Goal: Transaction & Acquisition: Book appointment/travel/reservation

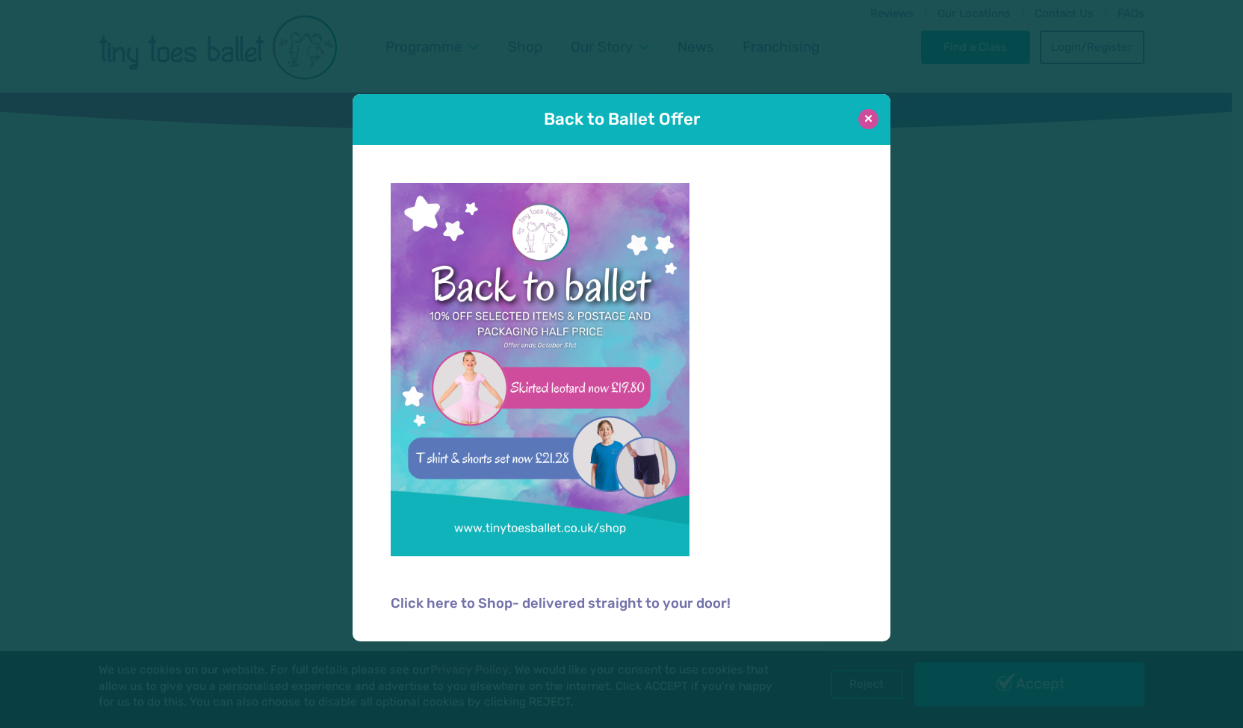
click at [865, 125] on button at bounding box center [868, 119] width 20 height 20
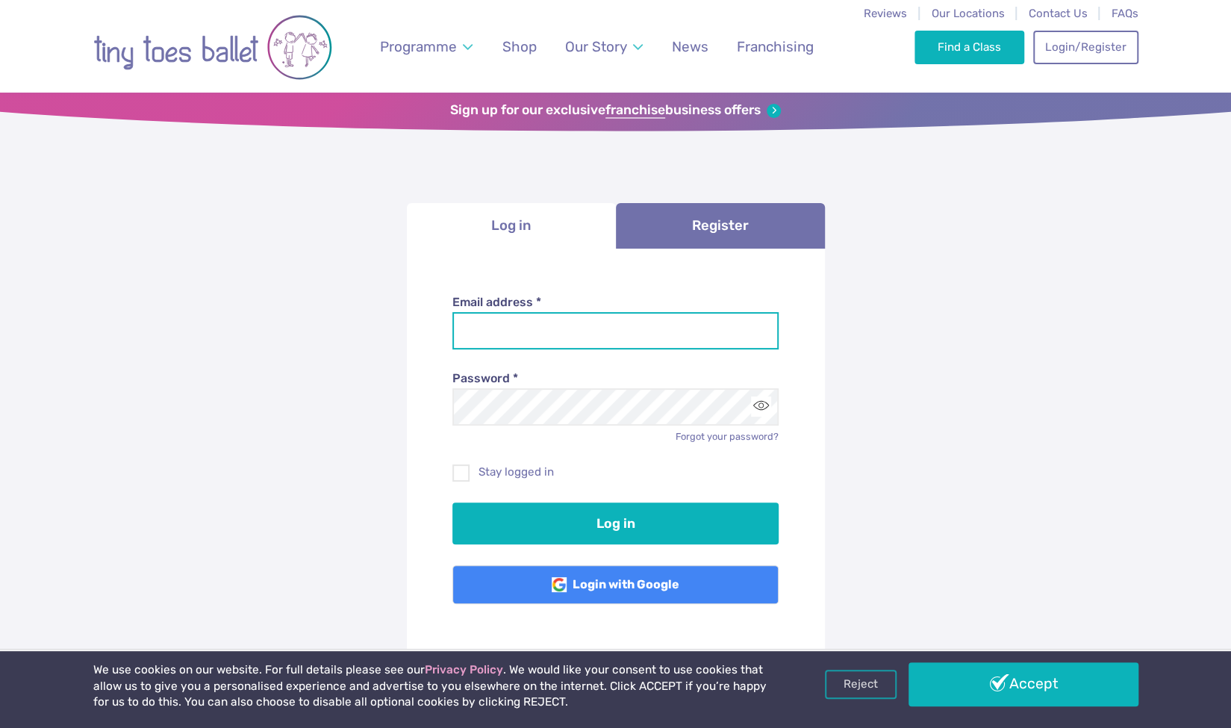
click at [641, 319] on input "Email address *" at bounding box center [616, 330] width 326 height 37
type input "**********"
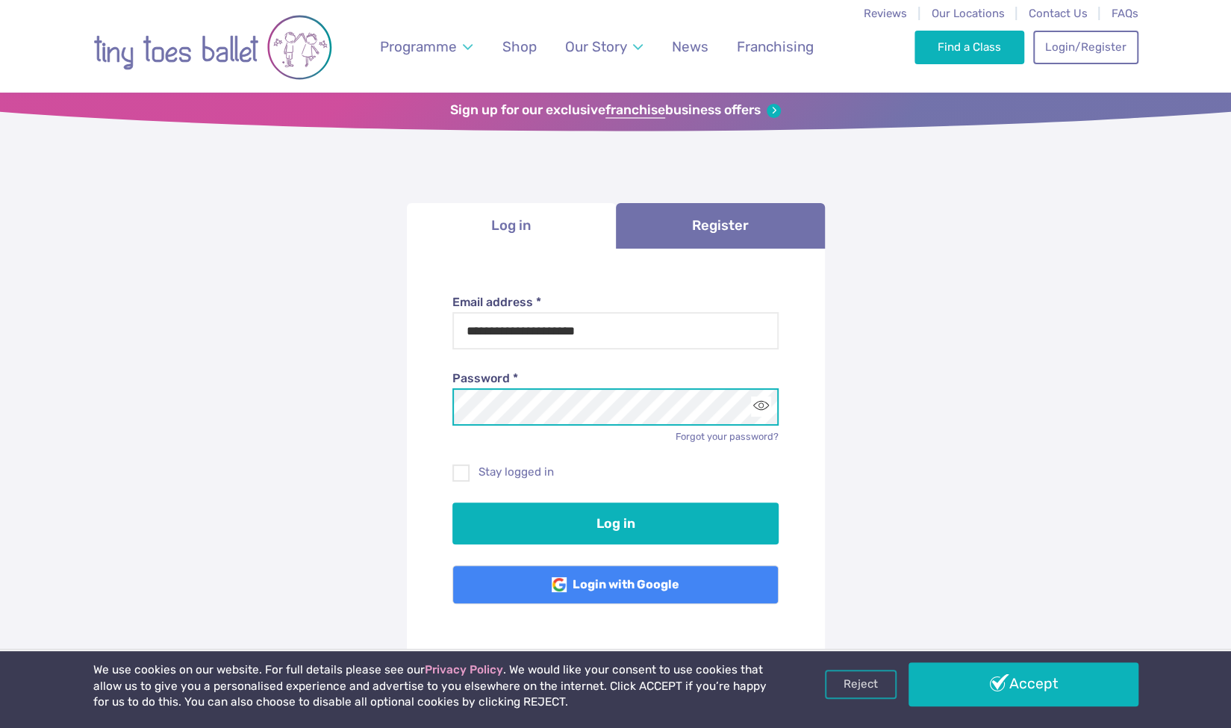
click at [453, 503] on button "Log in" at bounding box center [616, 524] width 326 height 42
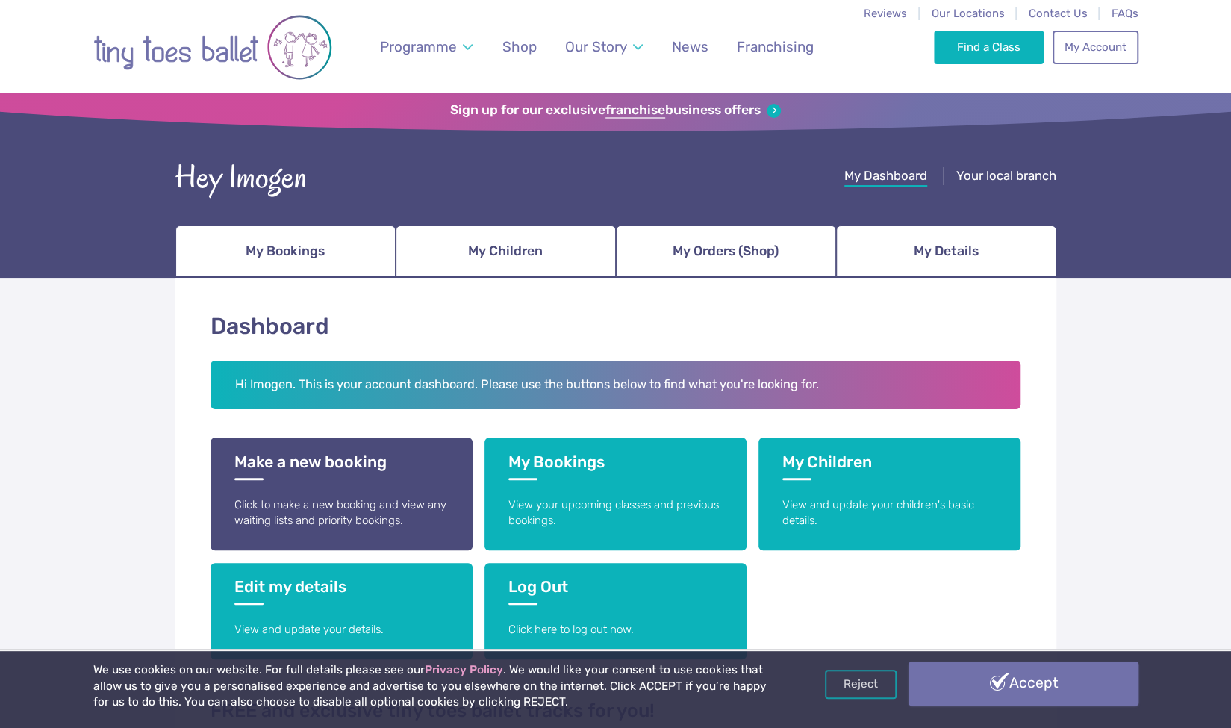
click at [1059, 700] on link "Accept" at bounding box center [1024, 683] width 230 height 43
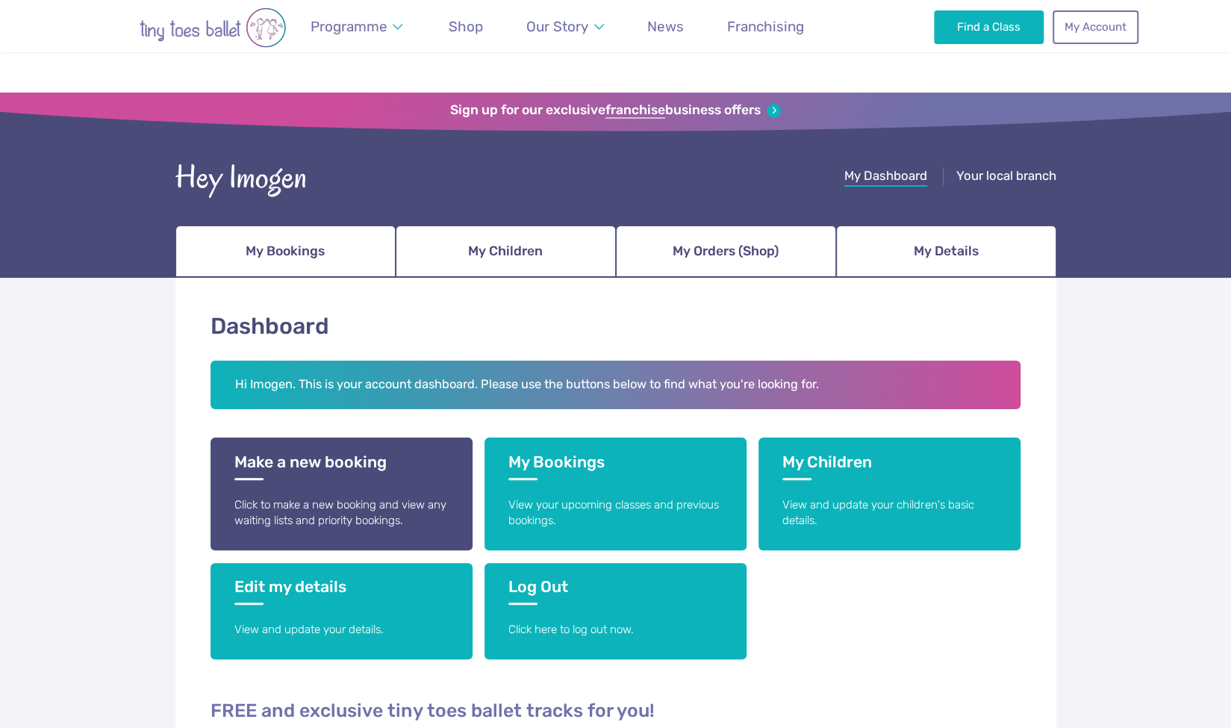
scroll to position [199, 0]
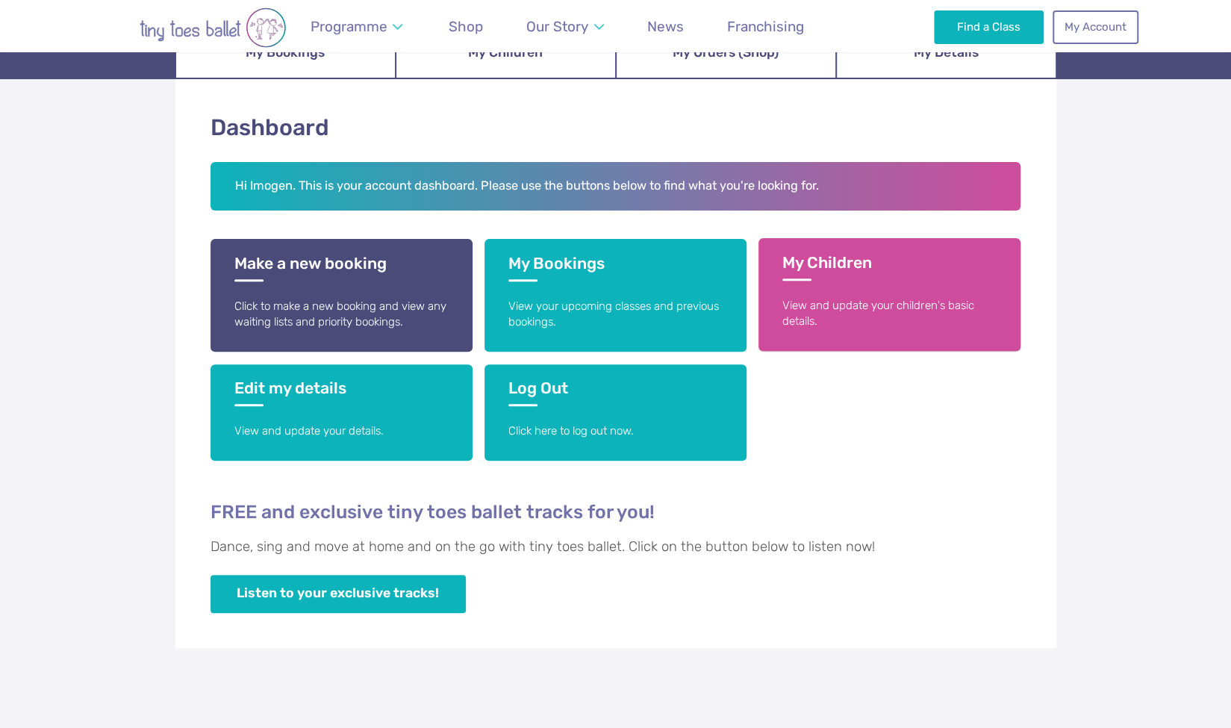
click at [849, 313] on p "View and update your children's basic details." at bounding box center [890, 314] width 214 height 32
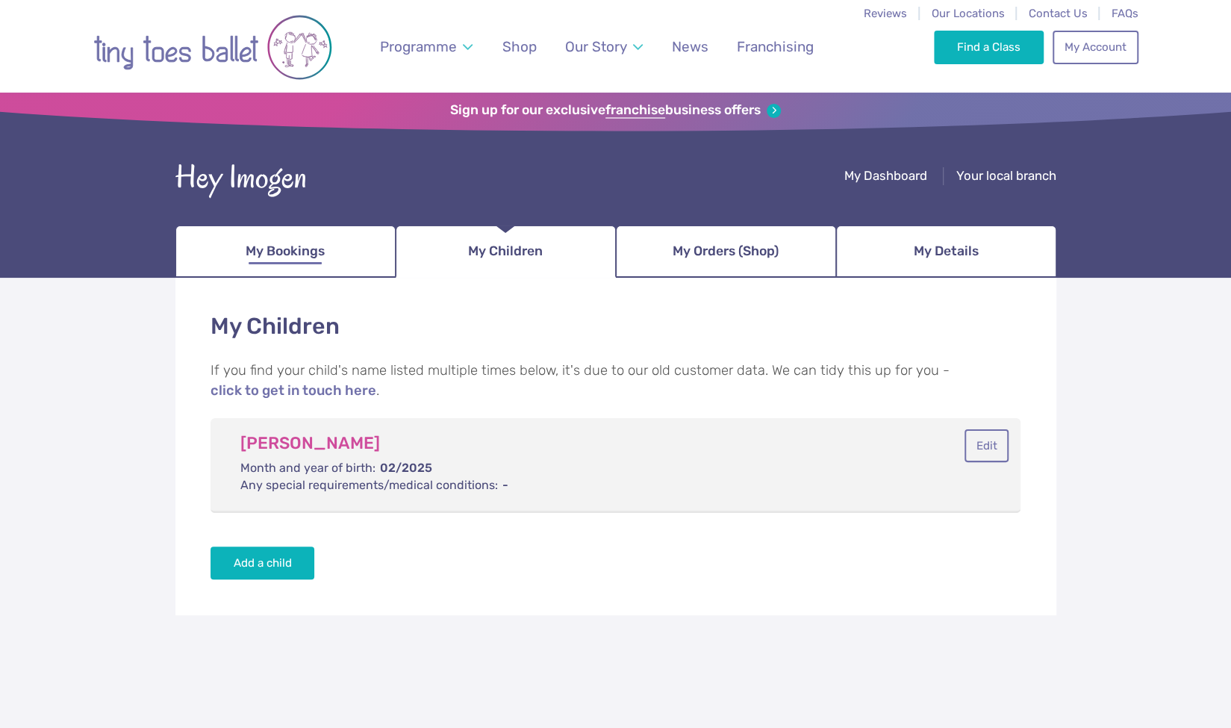
click at [310, 253] on span "My Bookings" at bounding box center [285, 251] width 79 height 26
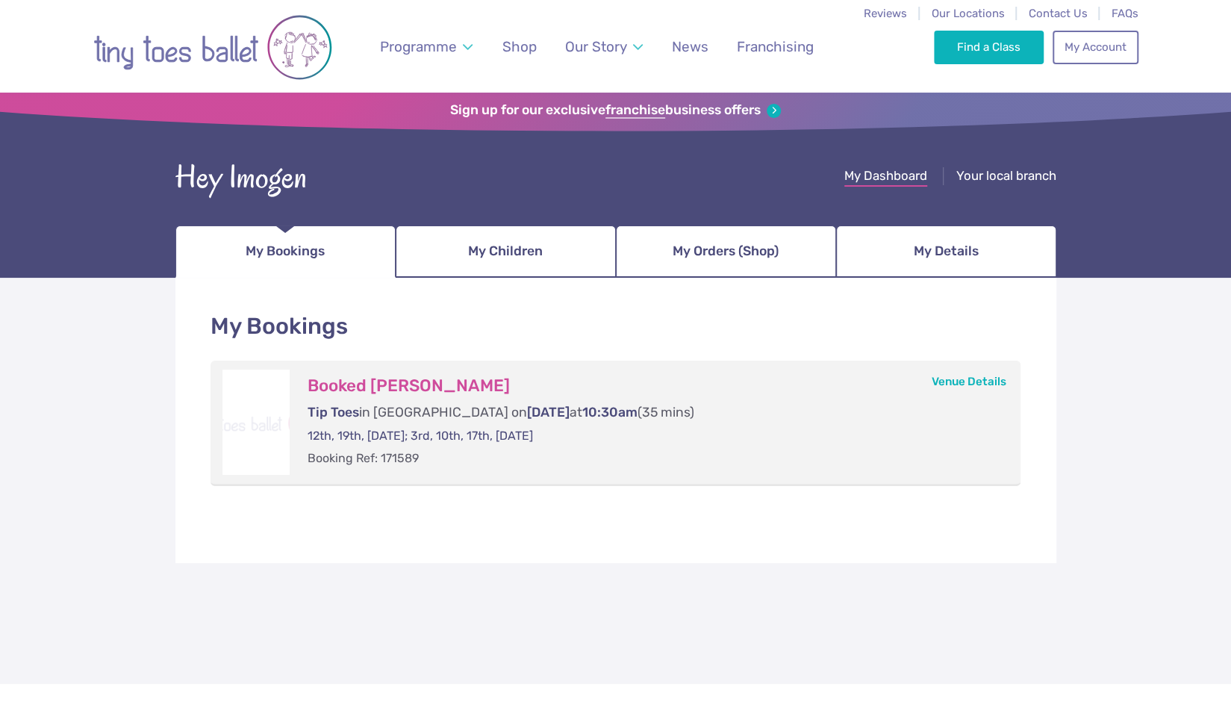
click at [885, 181] on span "My Dashboard" at bounding box center [886, 175] width 83 height 15
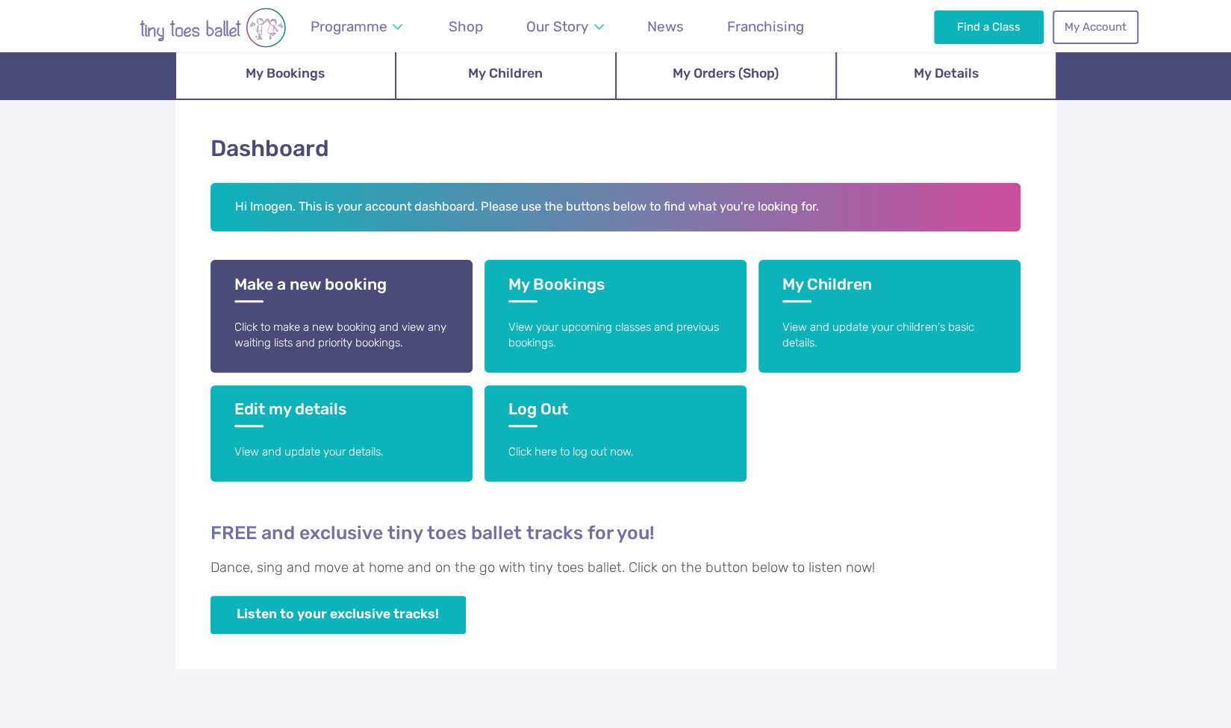
scroll to position [184, 0]
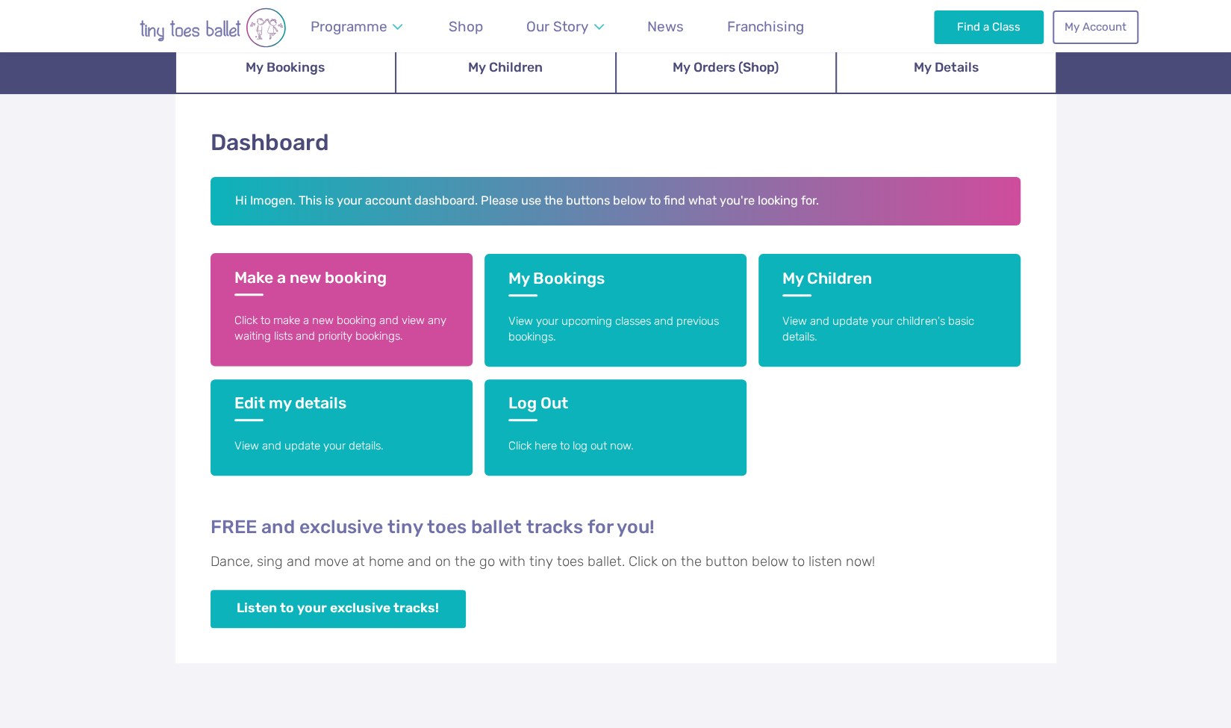
click at [380, 318] on p "Click to make a new booking and view any waiting lists and priority bookings." at bounding box center [341, 329] width 214 height 32
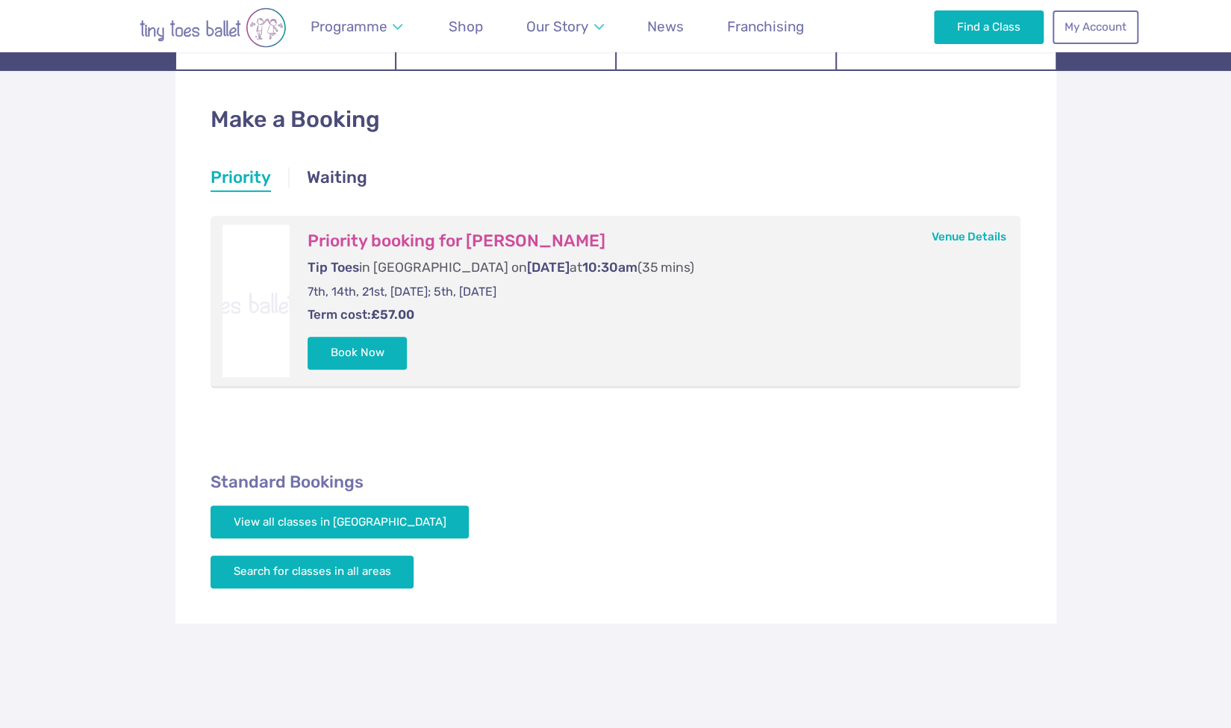
scroll to position [218, 0]
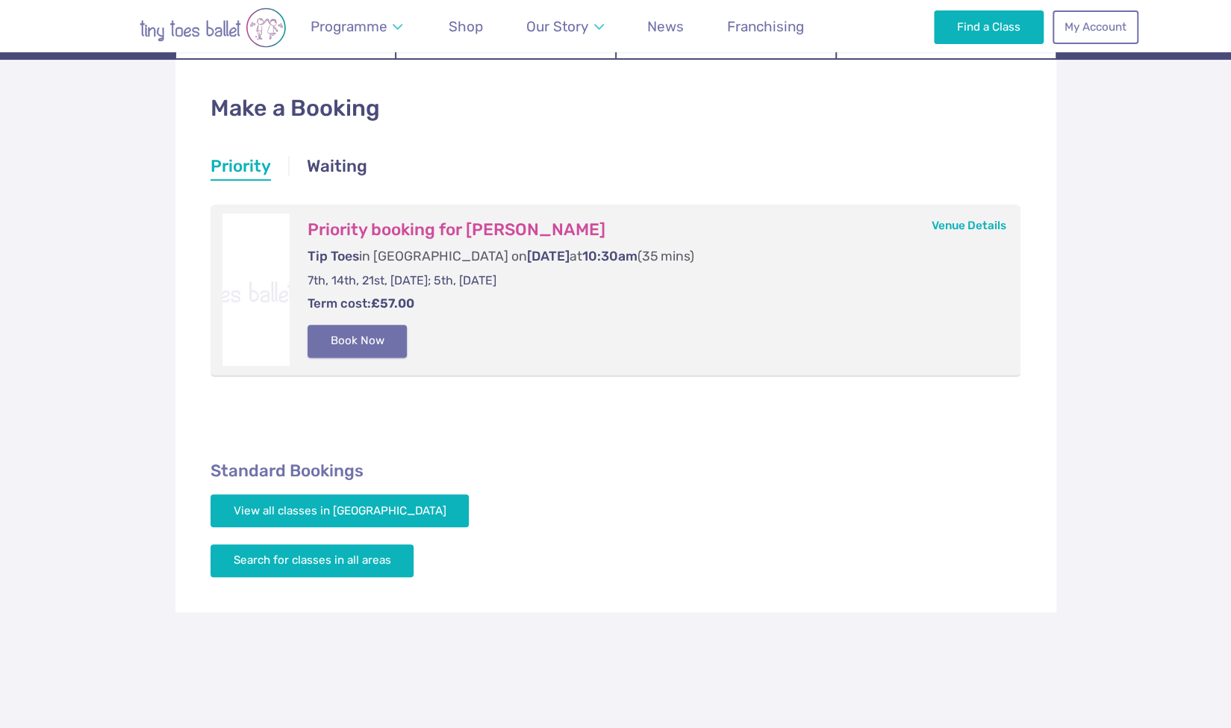
click at [368, 346] on button "Book Now" at bounding box center [358, 341] width 100 height 33
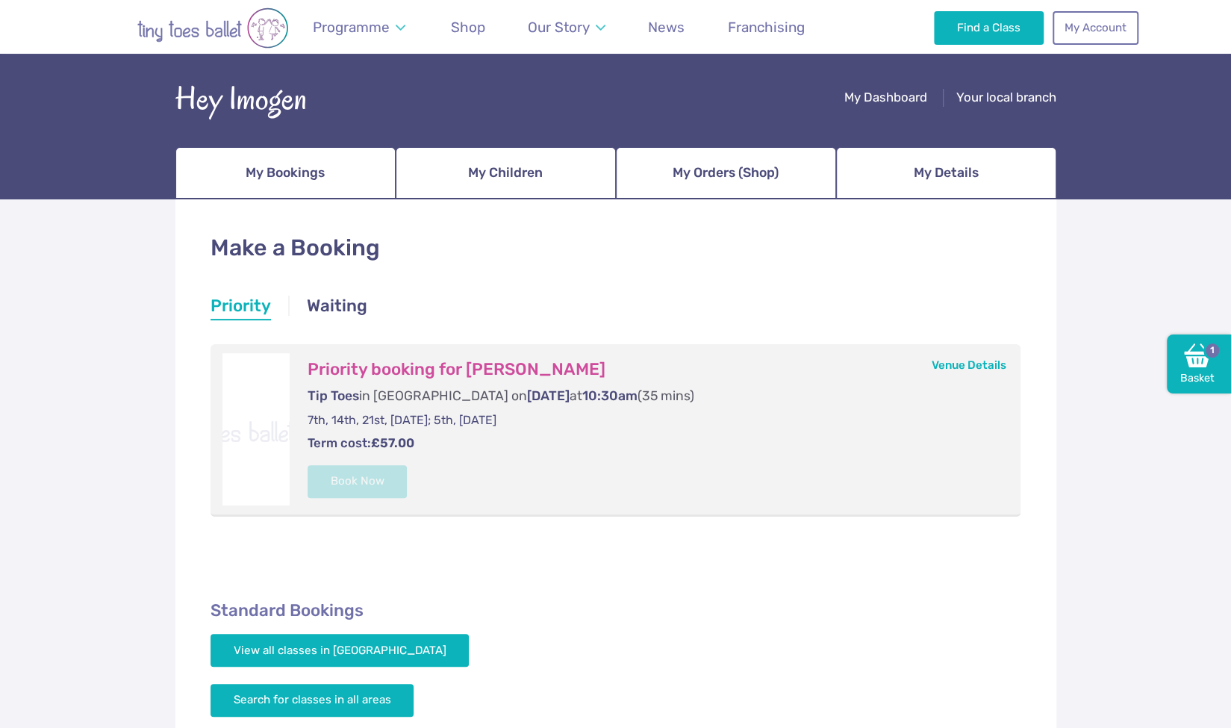
scroll to position [78, 0]
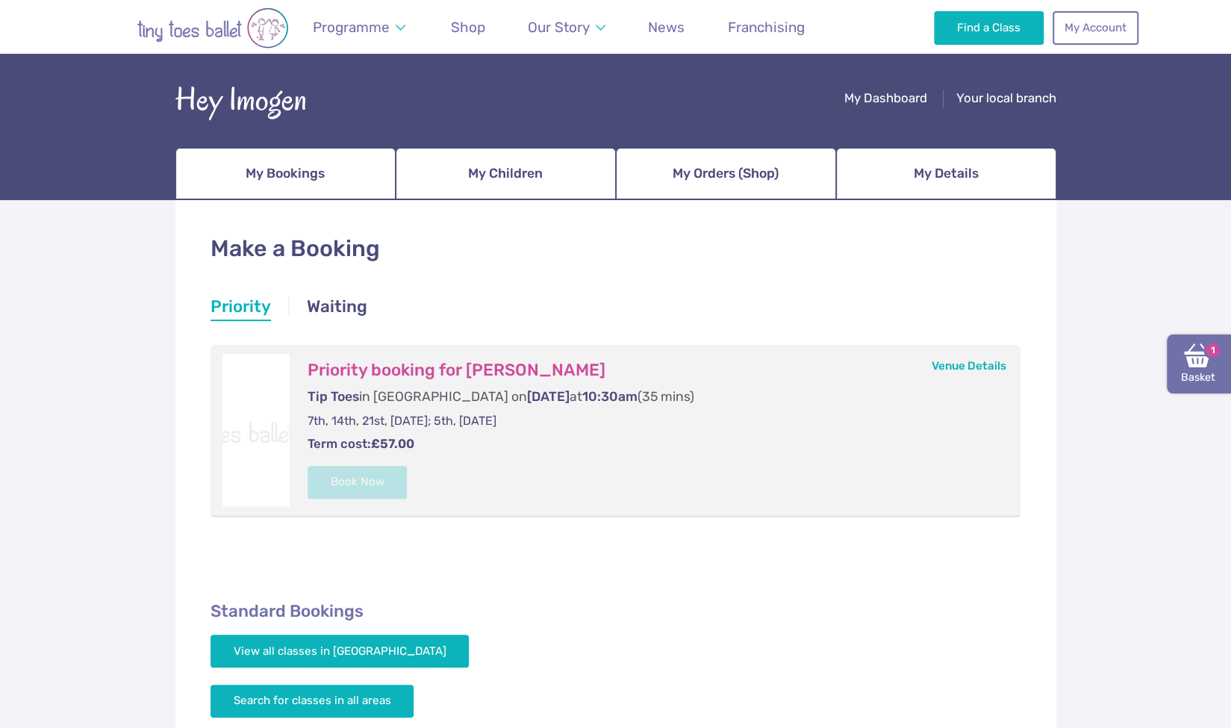
click at [1185, 347] on img at bounding box center [1197, 355] width 27 height 27
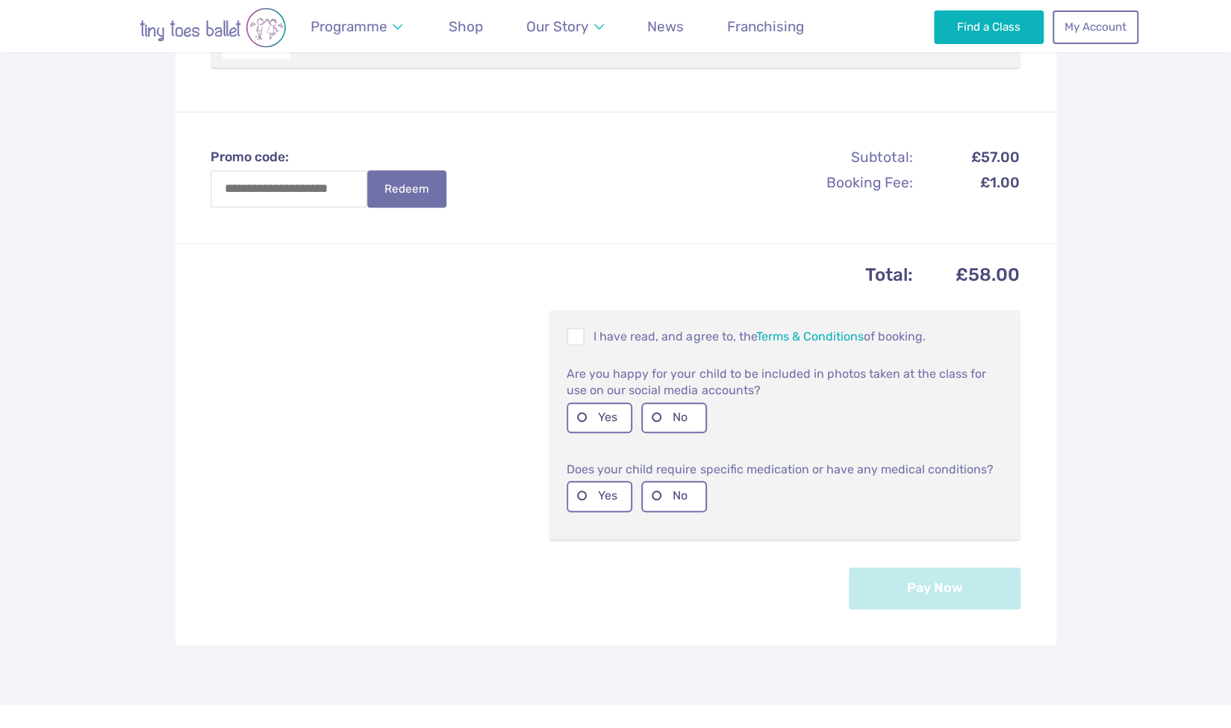
scroll to position [442, 0]
click at [693, 335] on p "I have read, and agree to, the Terms & Conditions of booking." at bounding box center [785, 336] width 436 height 18
click at [603, 417] on label "Yes" at bounding box center [600, 417] width 66 height 31
click at [675, 507] on label "No" at bounding box center [674, 495] width 66 height 31
click at [908, 583] on button "Pay Now" at bounding box center [935, 587] width 172 height 42
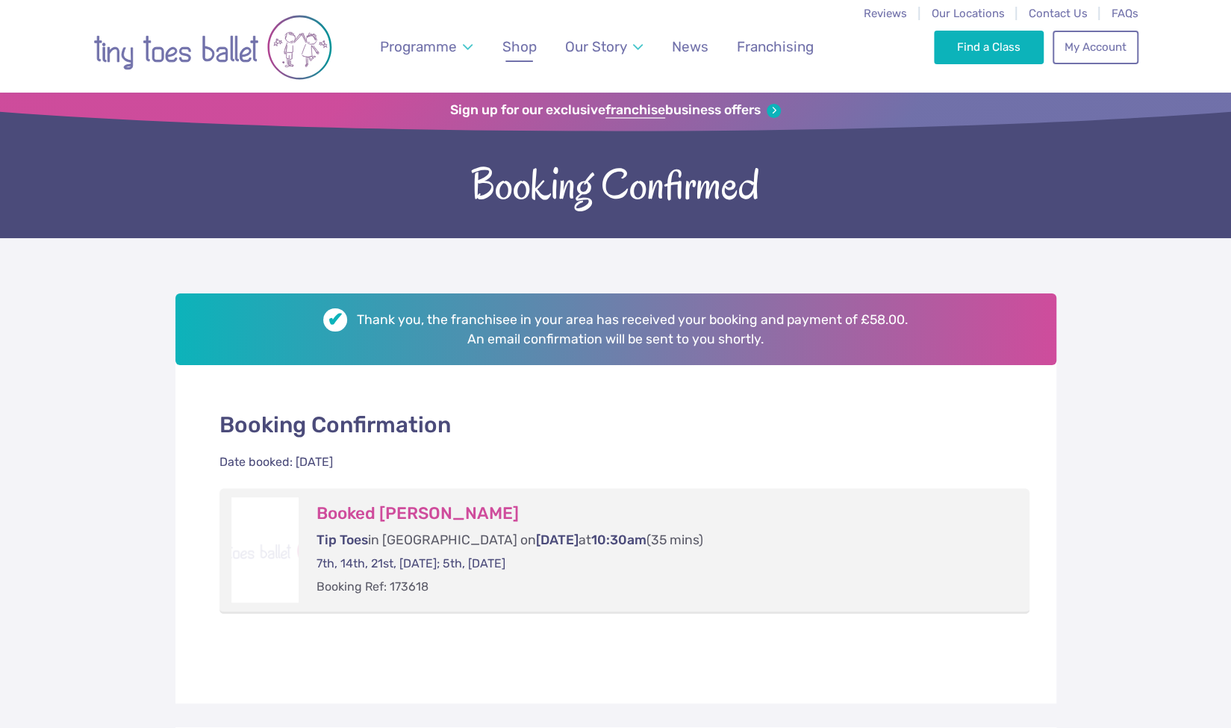
click at [524, 52] on span "Shop" at bounding box center [520, 46] width 34 height 17
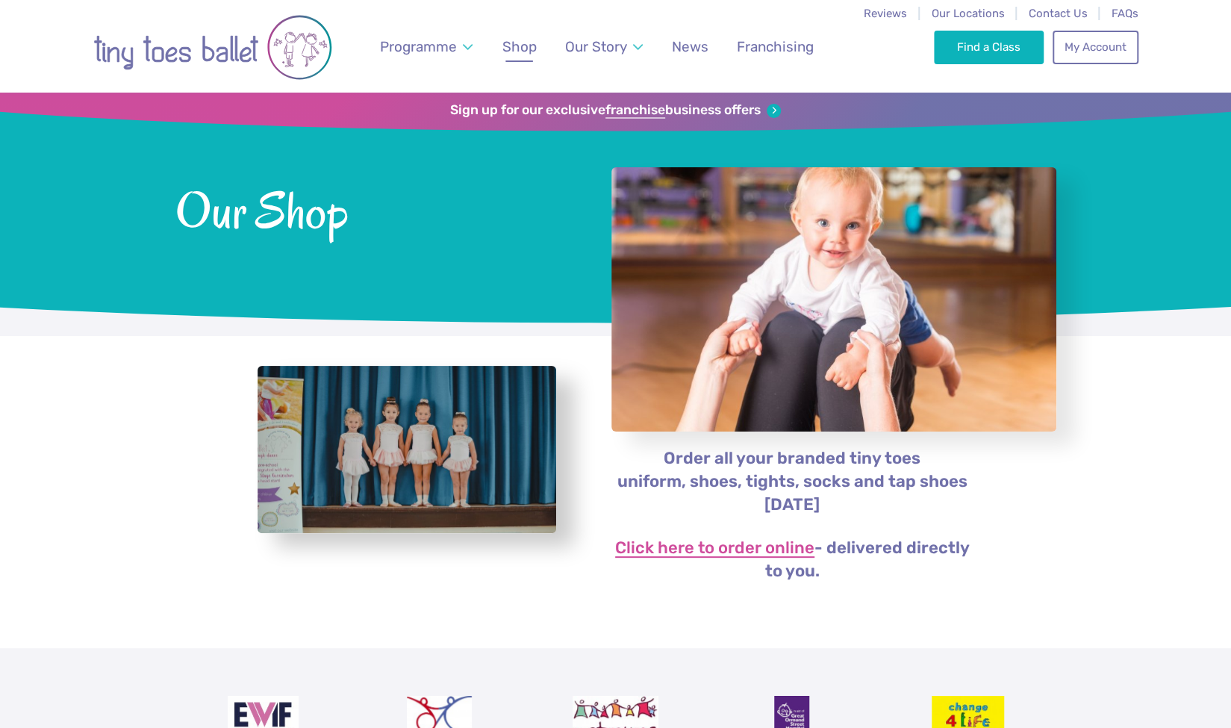
click at [688, 547] on link "Click here to order online" at bounding box center [714, 549] width 199 height 18
